Goal: Information Seeking & Learning: Learn about a topic

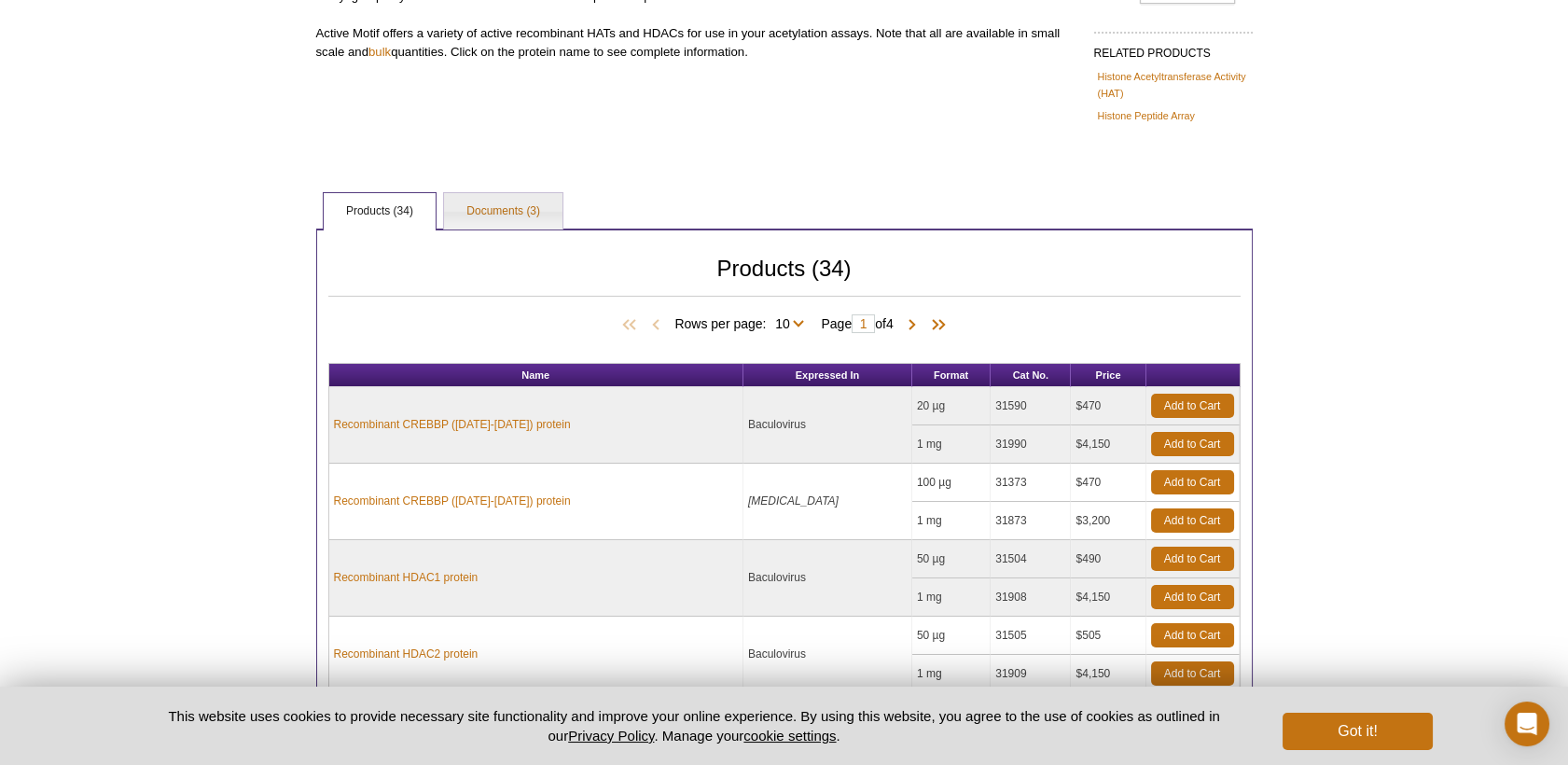
scroll to position [552, 0]
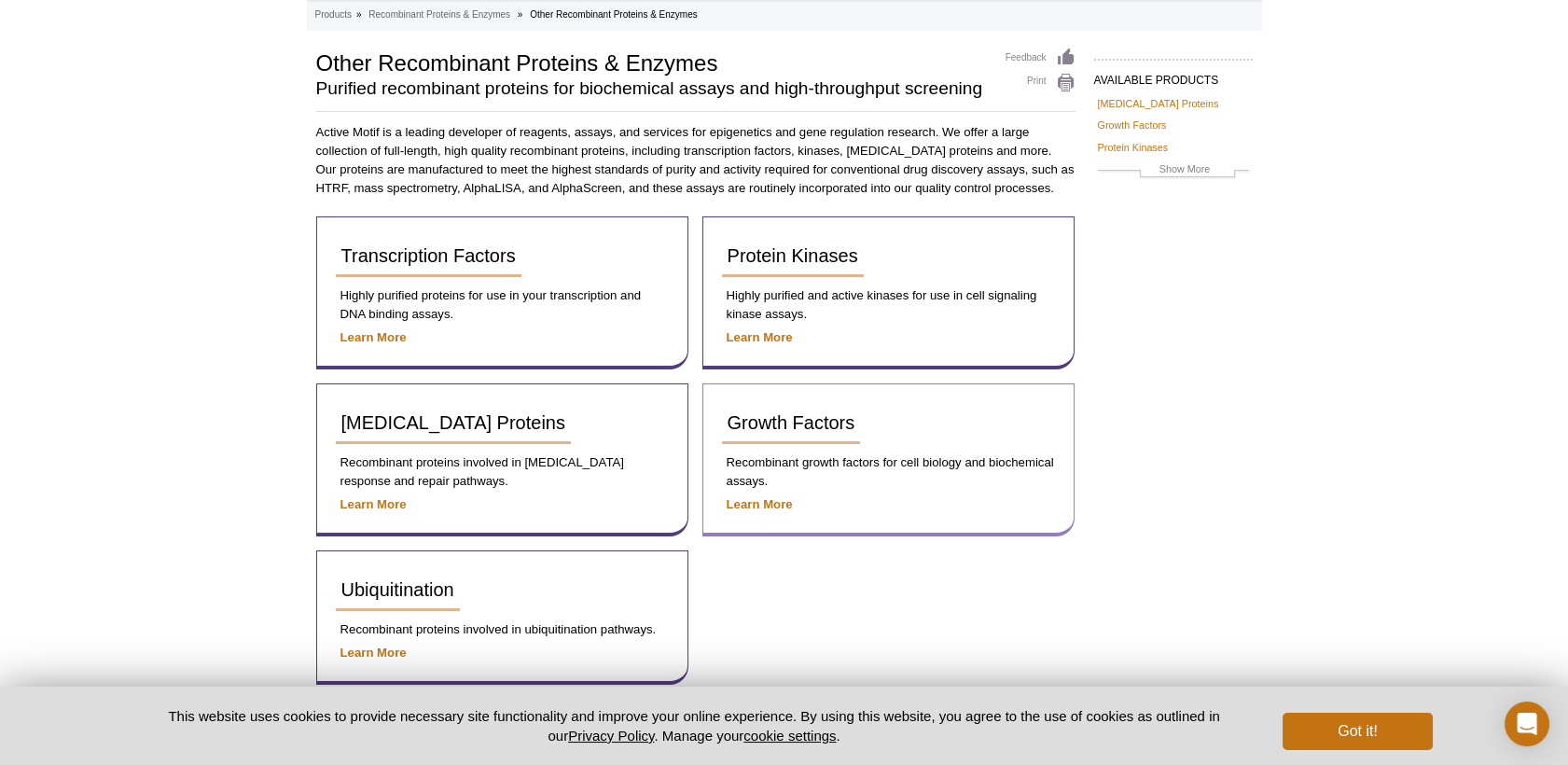
scroll to position [138, 0]
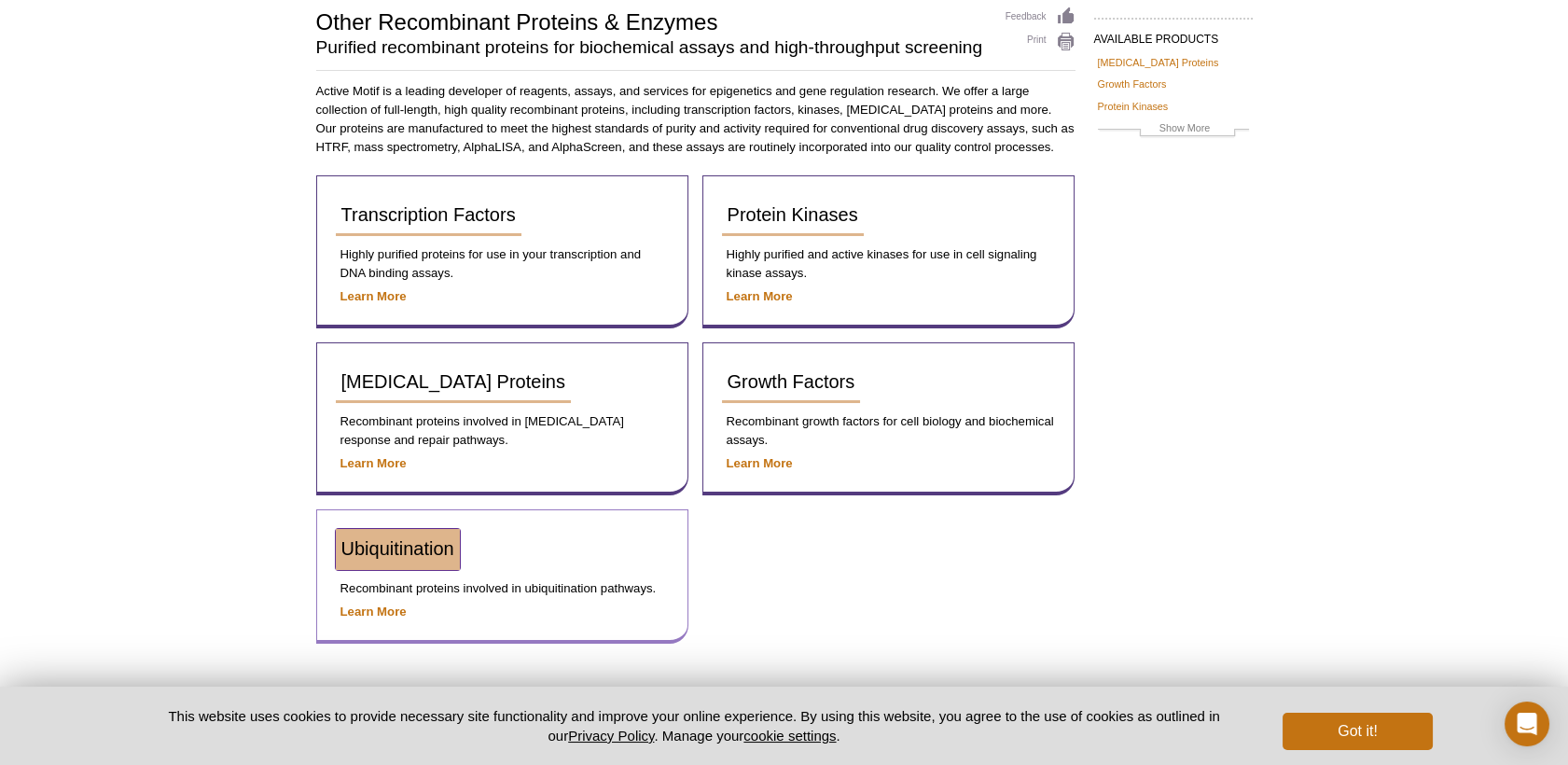
click at [397, 556] on link "Ubiquitination" at bounding box center [398, 549] width 124 height 41
